Goal: Task Accomplishment & Management: Manage account settings

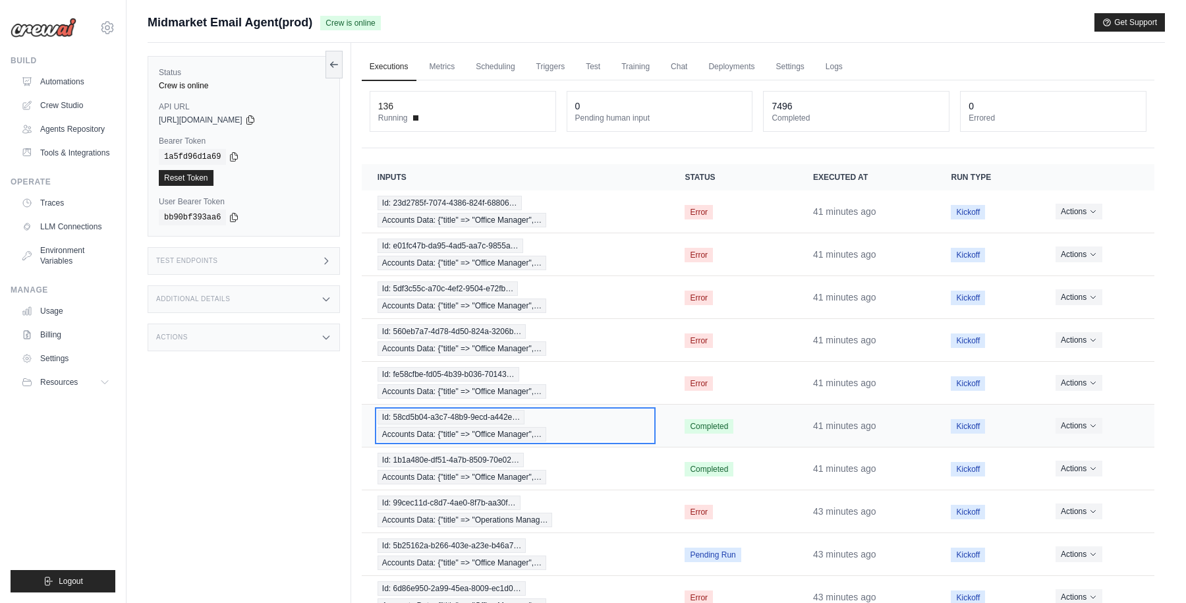
click at [625, 430] on div "Id: 58cd5b04-a3c7-48b9-9ecd-a442e… Accounts Data: {"title" => "Office Manager",…" at bounding box center [516, 426] width 276 height 32
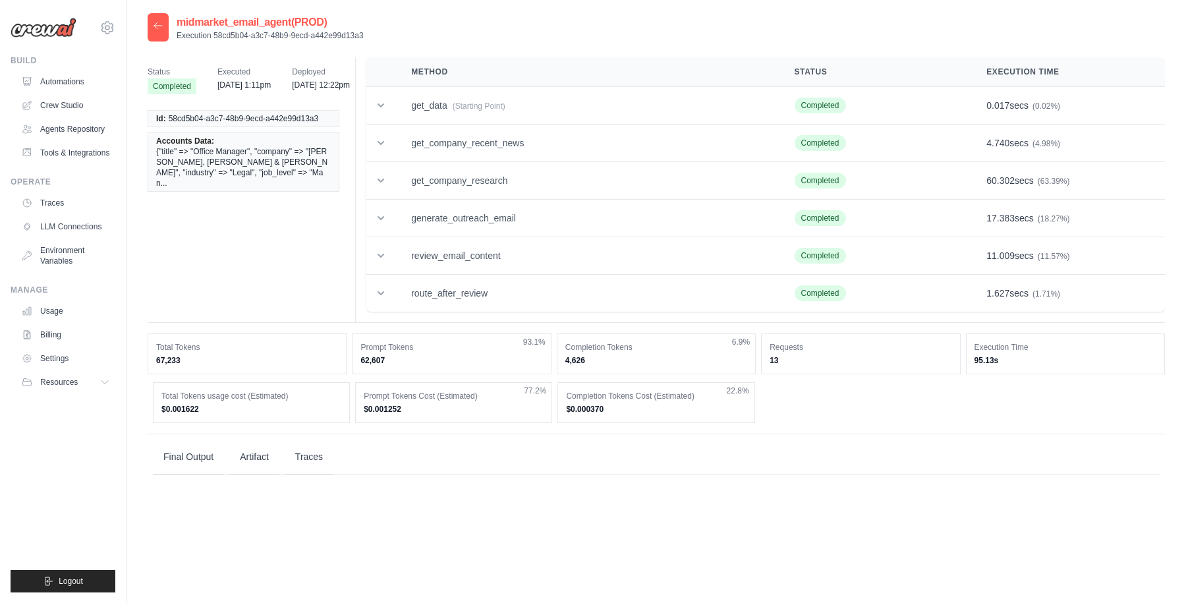
click at [157, 24] on icon at bounding box center [158, 25] width 11 height 11
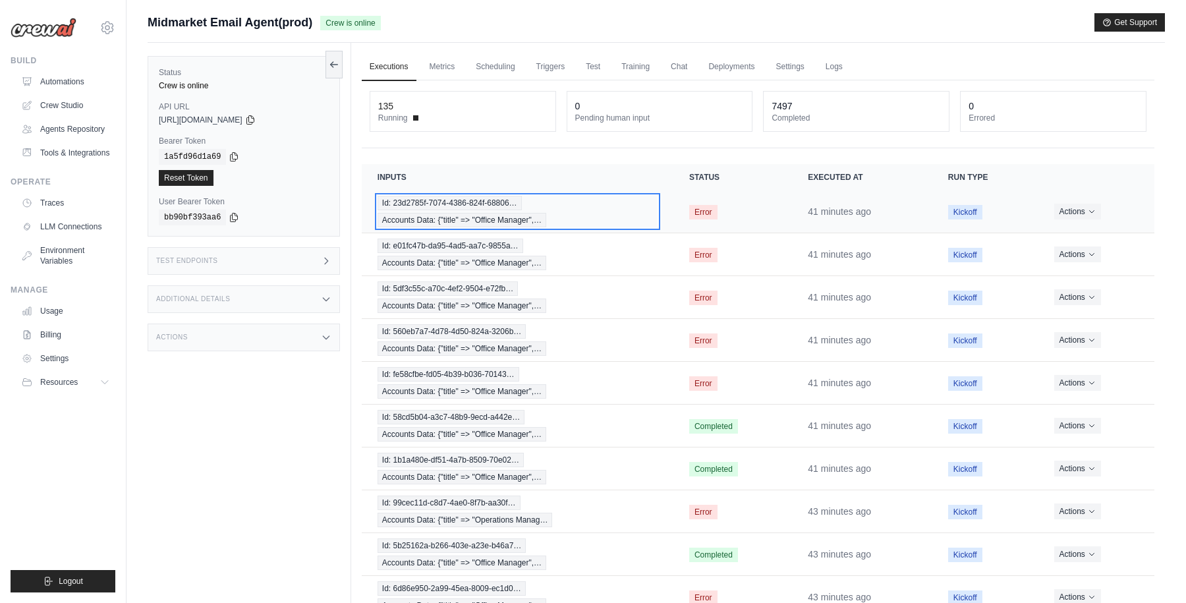
click at [617, 213] on div "Id: 23d2785f-7074-4386-824f-68806… Accounts Data: {"title" => "Office Manager",…" at bounding box center [518, 212] width 280 height 32
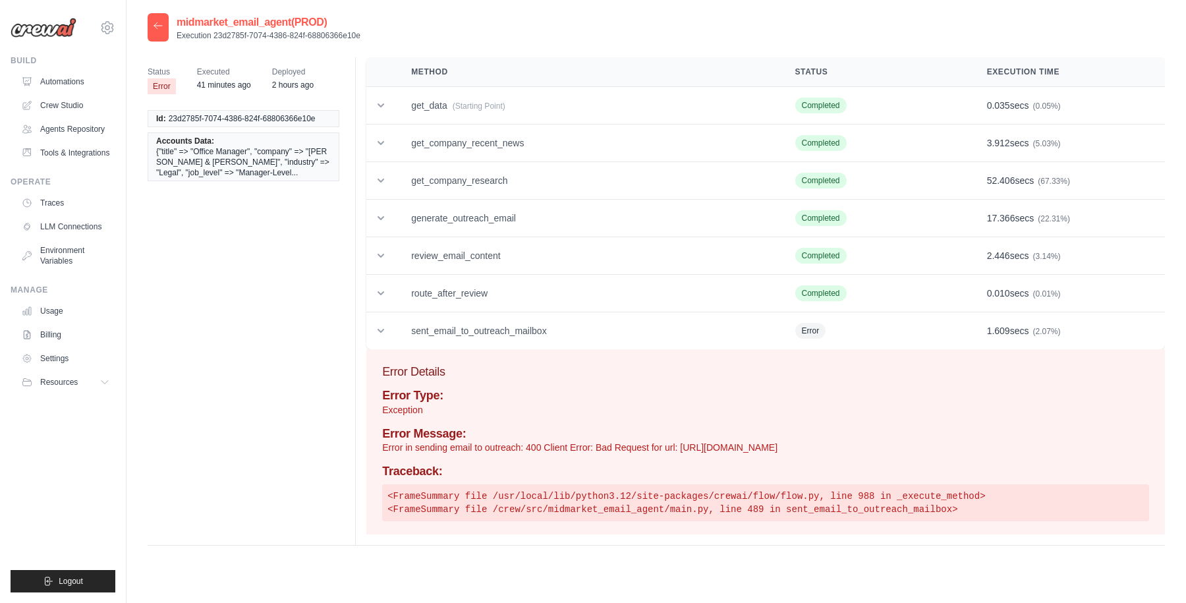
click at [159, 26] on icon at bounding box center [158, 25] width 8 height 6
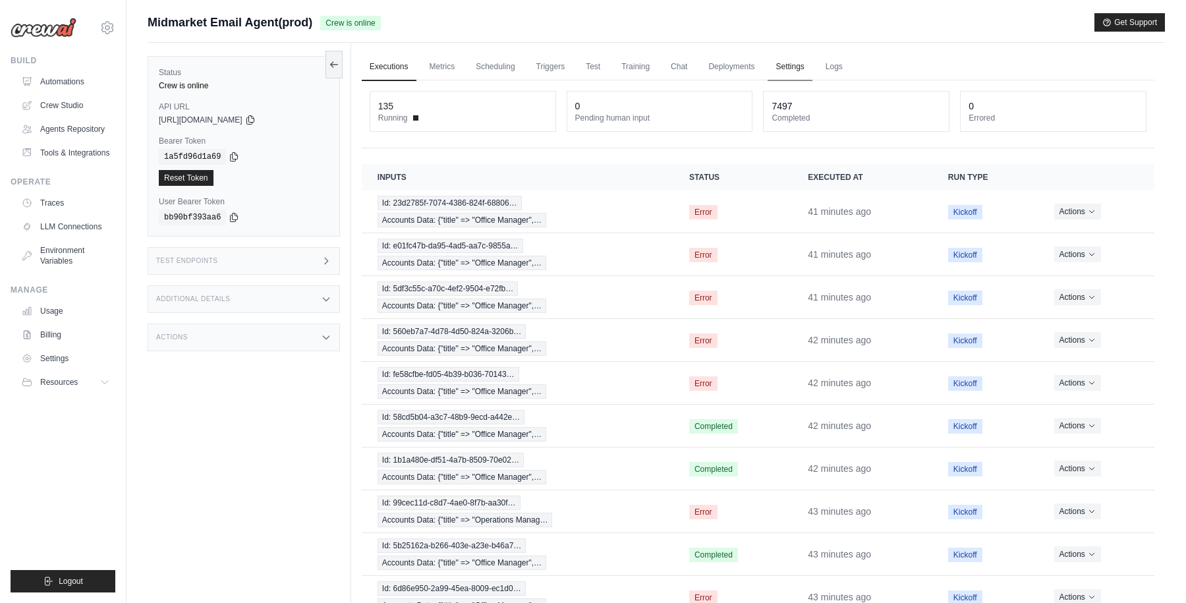
click at [783, 63] on link "Settings" at bounding box center [790, 67] width 44 height 28
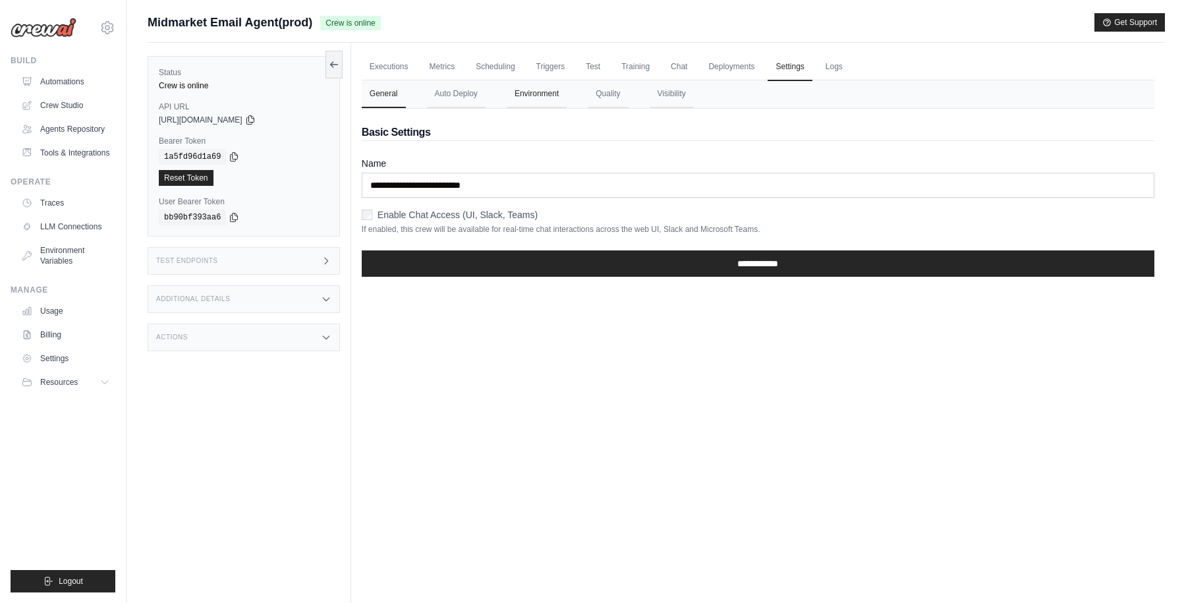
click at [545, 98] on button "Environment" at bounding box center [537, 94] width 60 height 28
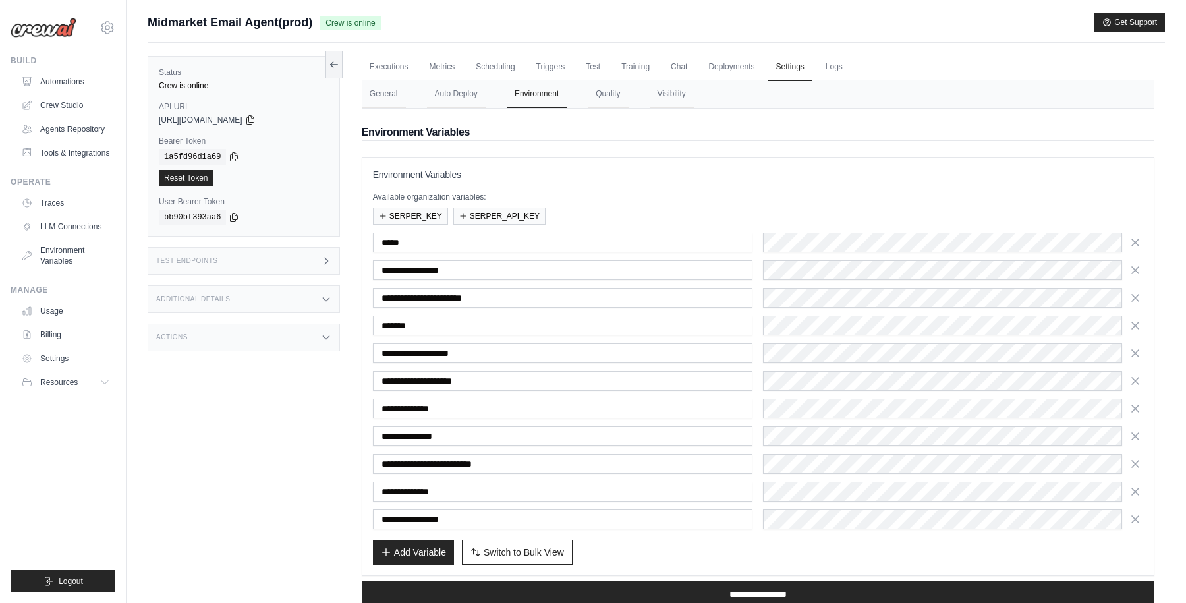
click at [699, 548] on div "Add Variable Switch to Bulk View Switch to Table View" at bounding box center [758, 552] width 770 height 25
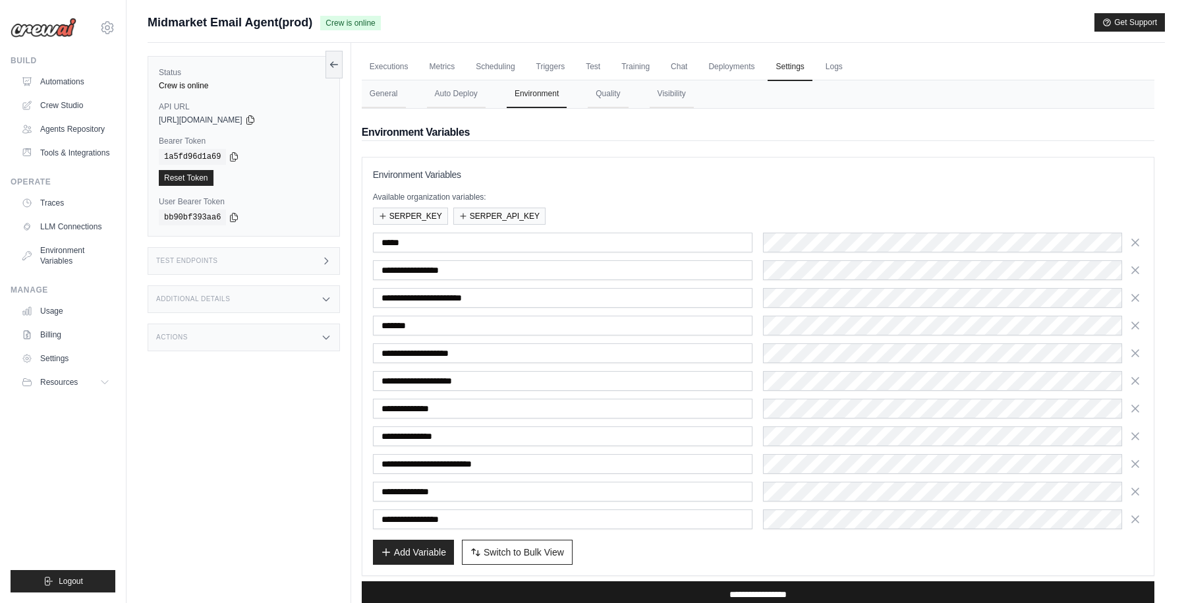
click at [704, 588] on input "**********" at bounding box center [758, 594] width 793 height 26
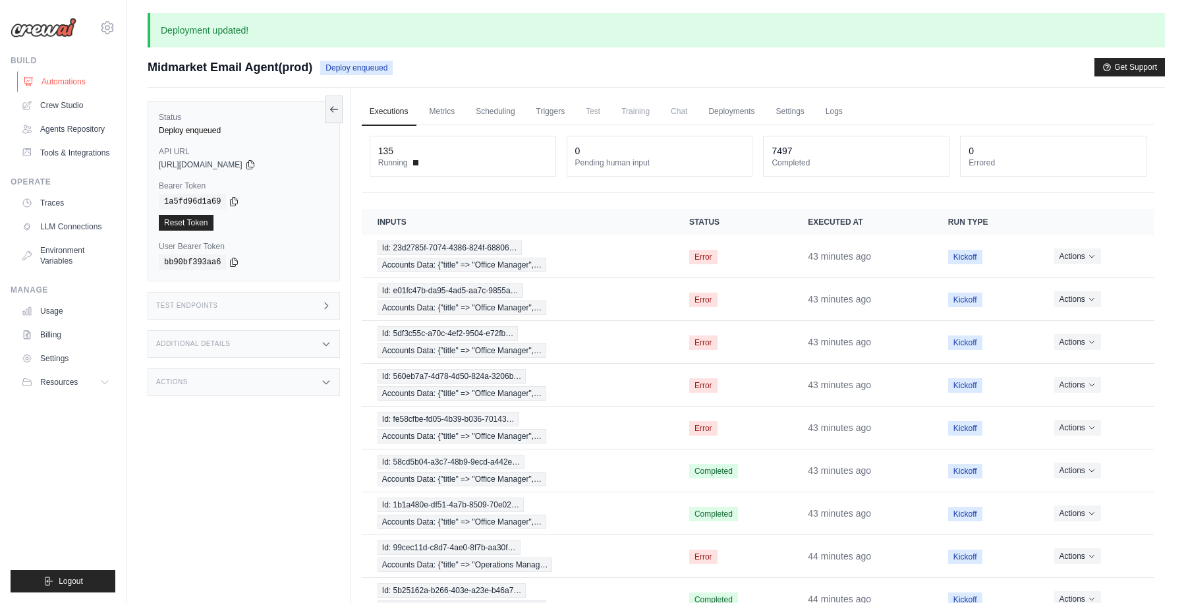
click at [66, 80] on link "Automations" at bounding box center [67, 81] width 100 height 21
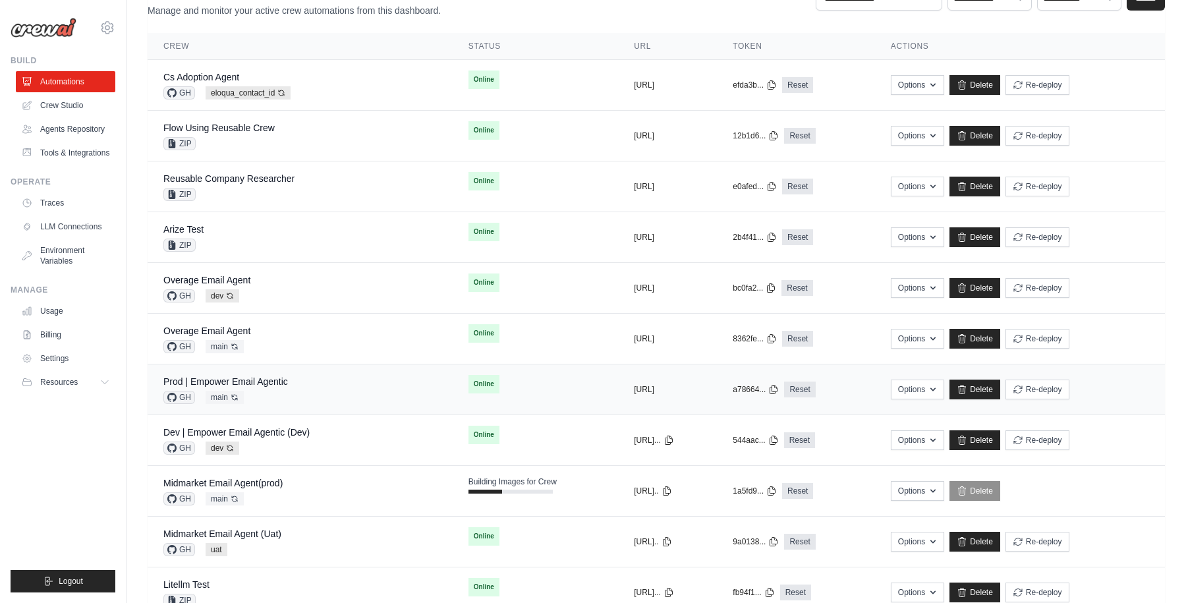
scroll to position [90, 0]
